Goal: Information Seeking & Learning: Learn about a topic

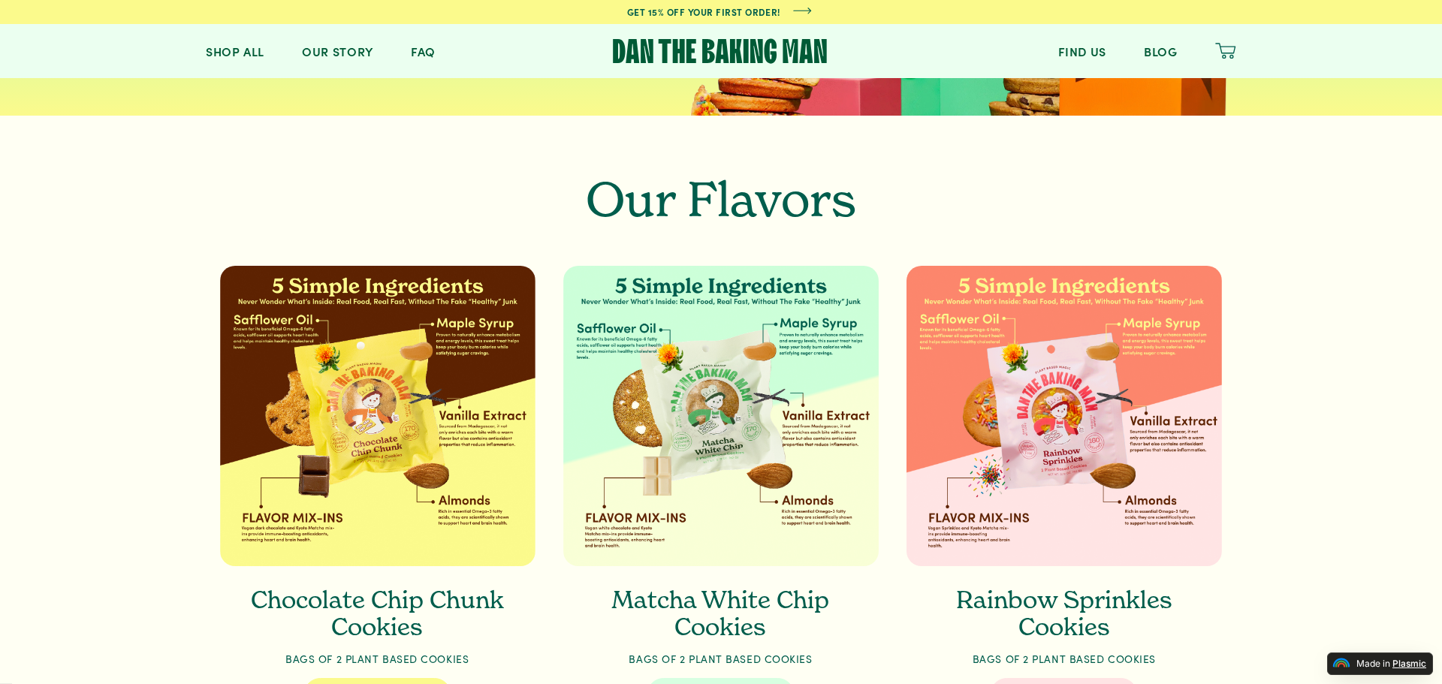
scroll to position [676, 0]
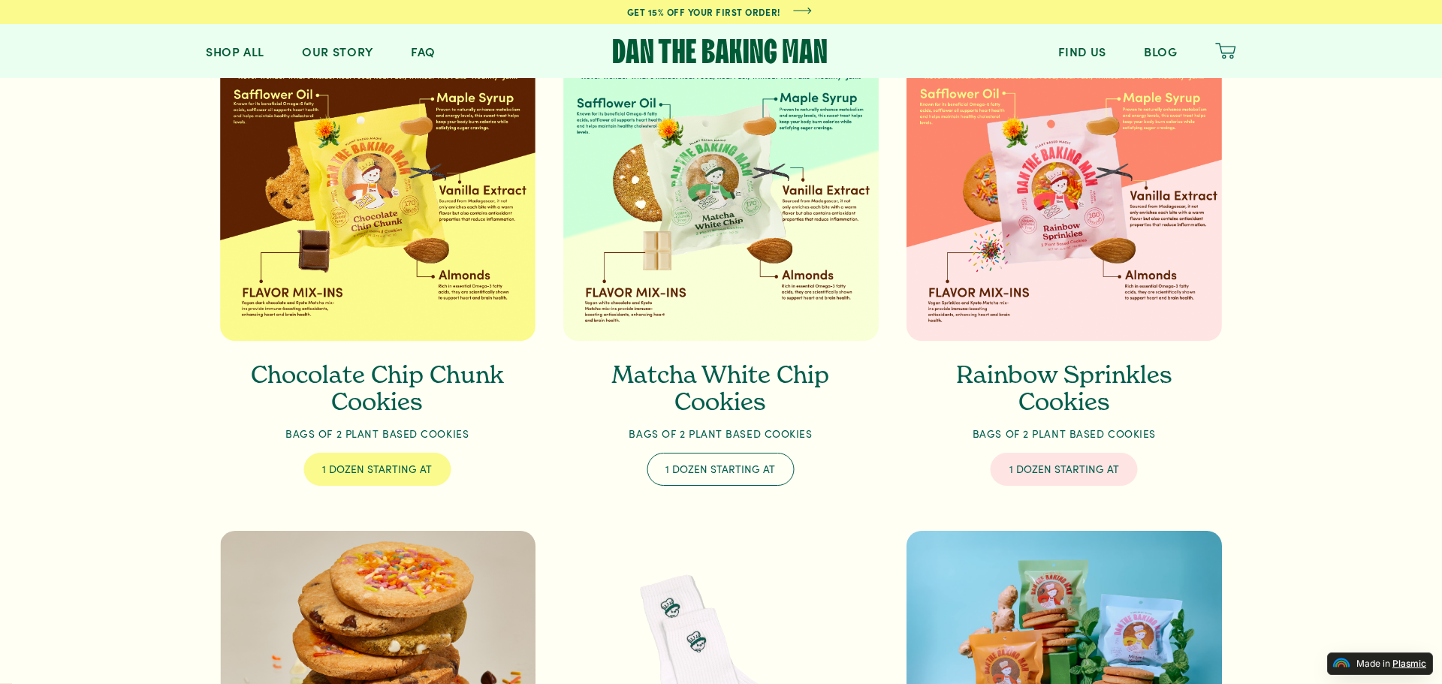
click at [719, 470] on div "1 dozen starting at" at bounding box center [720, 469] width 110 height 11
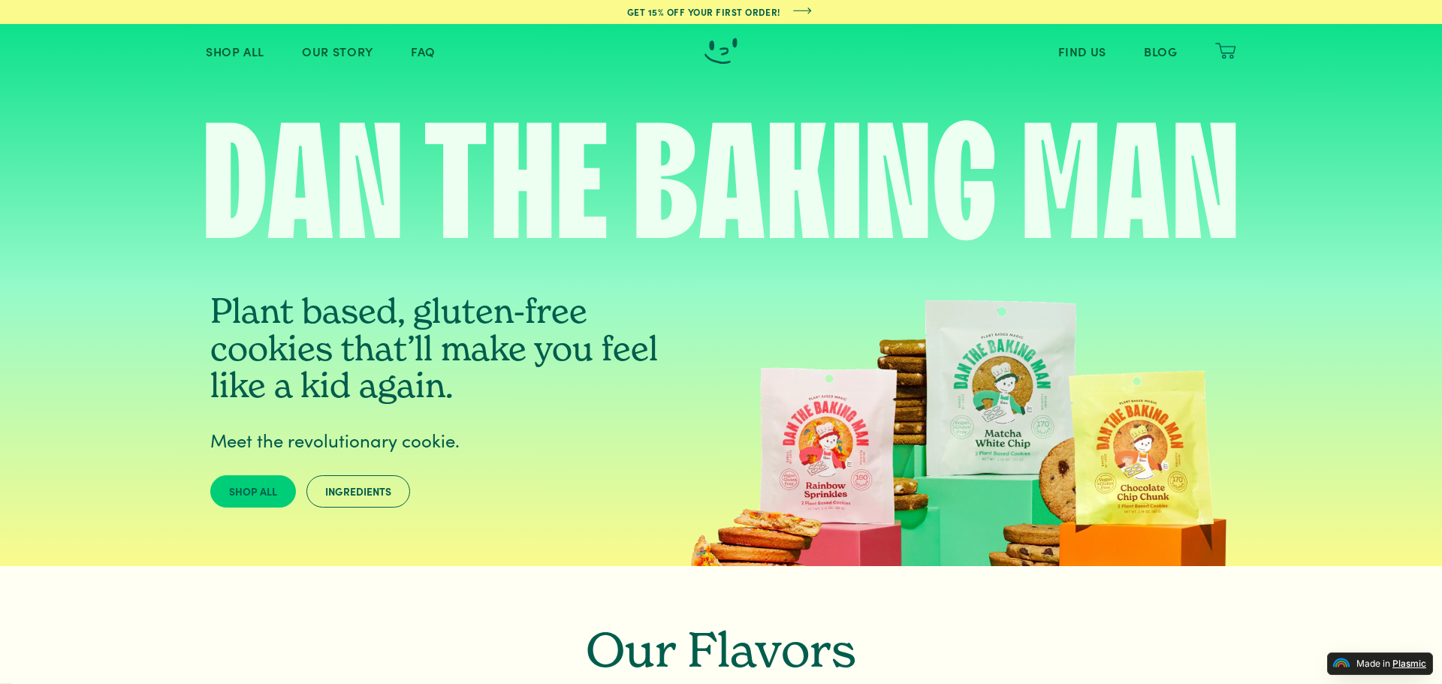
click at [264, 498] on span "shop all" at bounding box center [253, 491] width 48 height 15
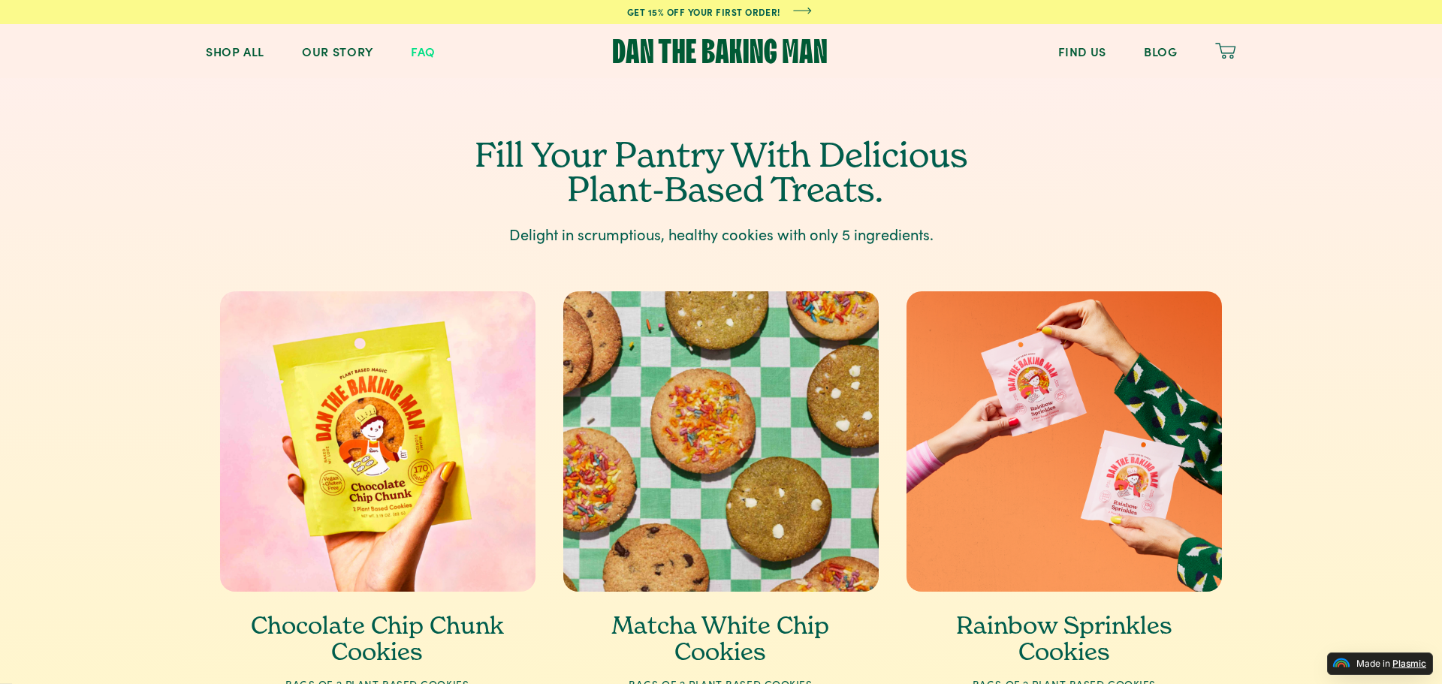
click at [430, 52] on link "faq" at bounding box center [423, 51] width 25 height 12
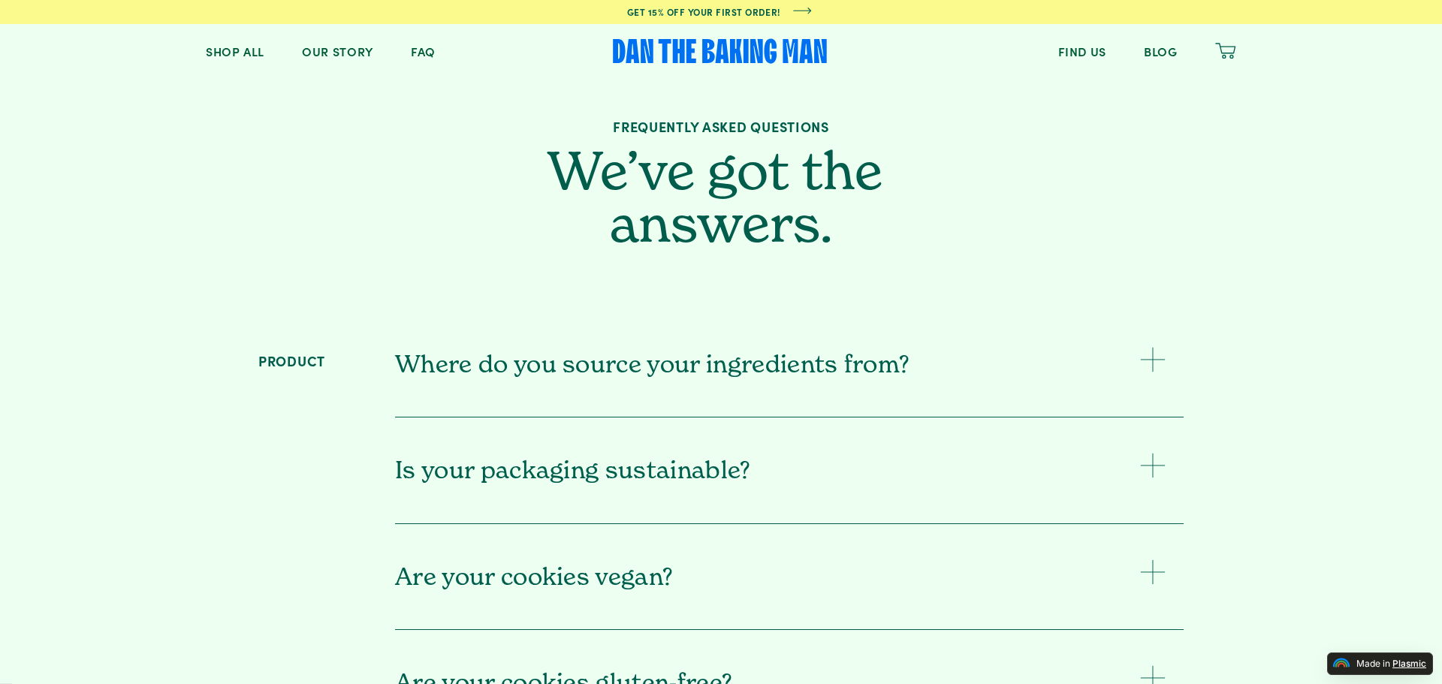
click at [707, 367] on span "Where do you source your ingredients from?" at bounding box center [760, 364] width 730 height 29
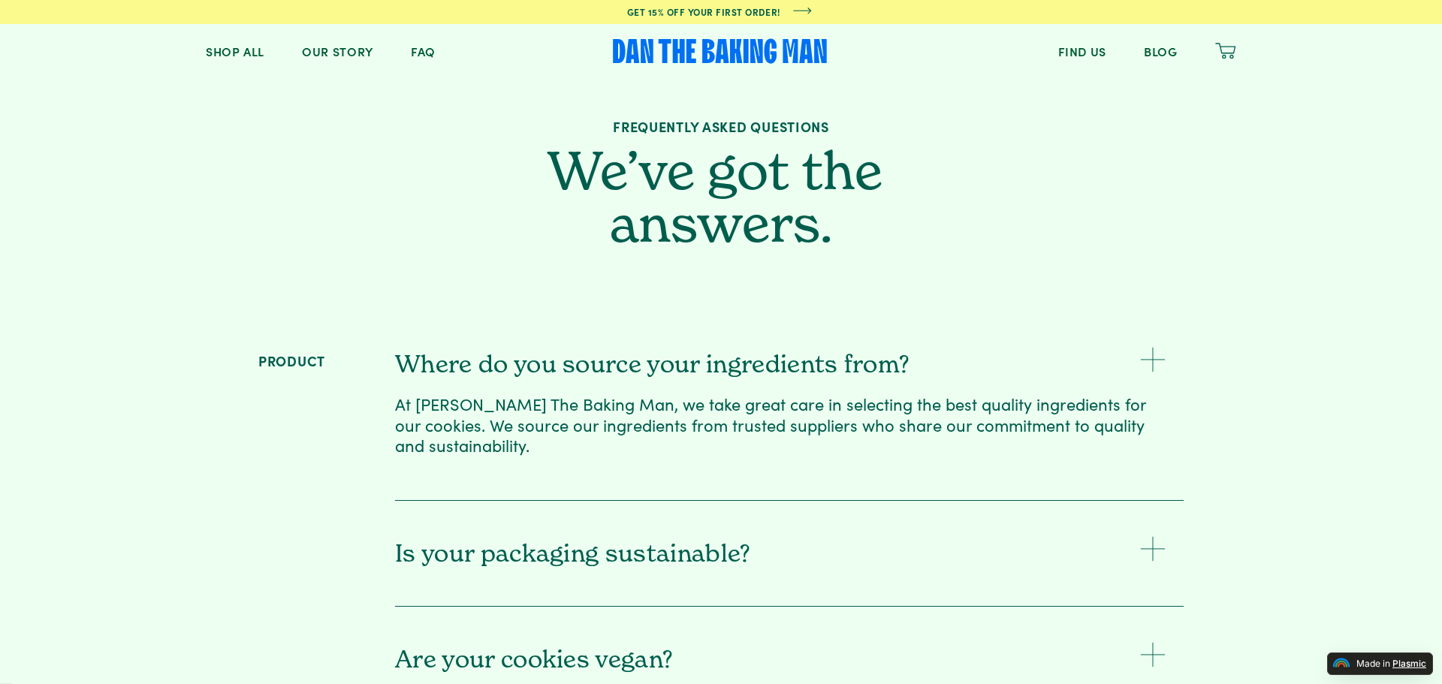
scroll to position [225, 0]
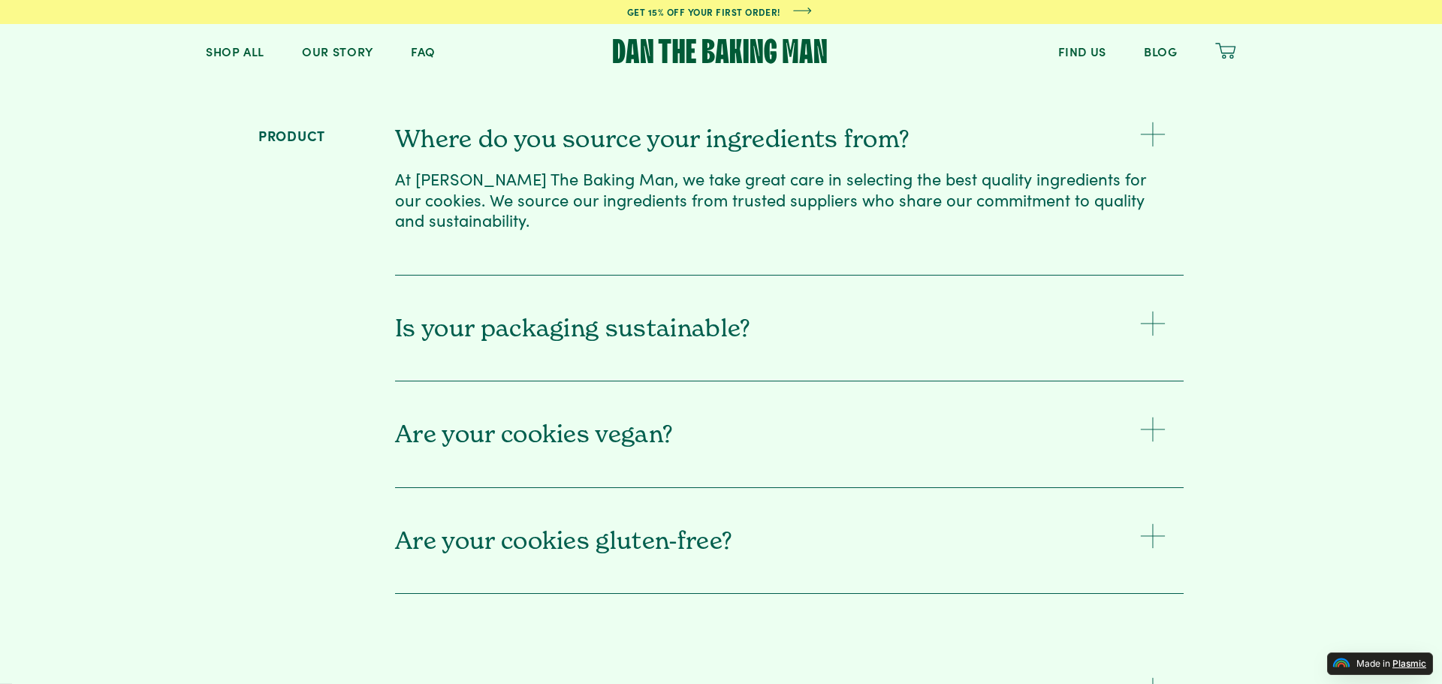
click at [667, 314] on span "Is your packaging sustainable?" at bounding box center [760, 328] width 730 height 29
